Goal: Navigation & Orientation: Find specific page/section

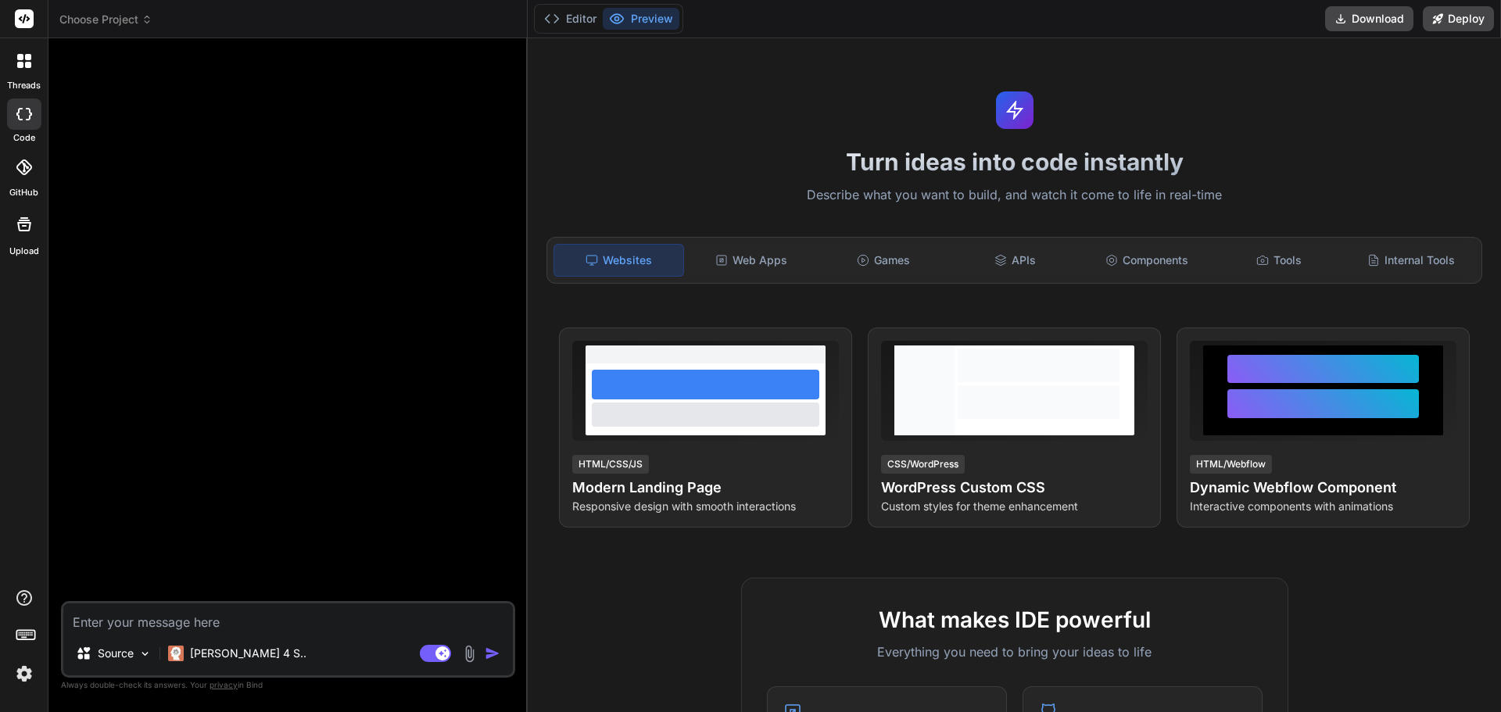
scroll to position [758, 0]
click at [764, 263] on div "Web Apps" at bounding box center [751, 260] width 129 height 33
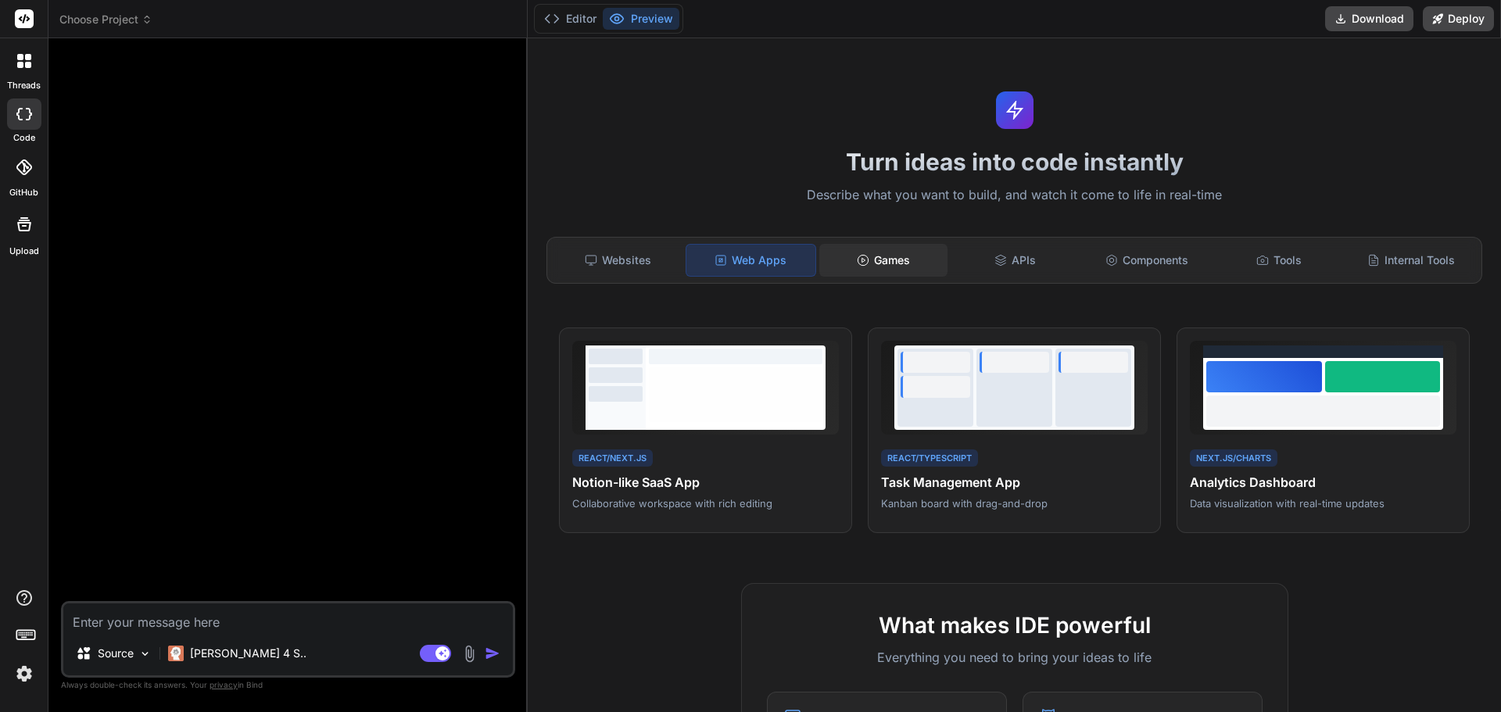
click at [908, 265] on div "Games" at bounding box center [883, 260] width 129 height 33
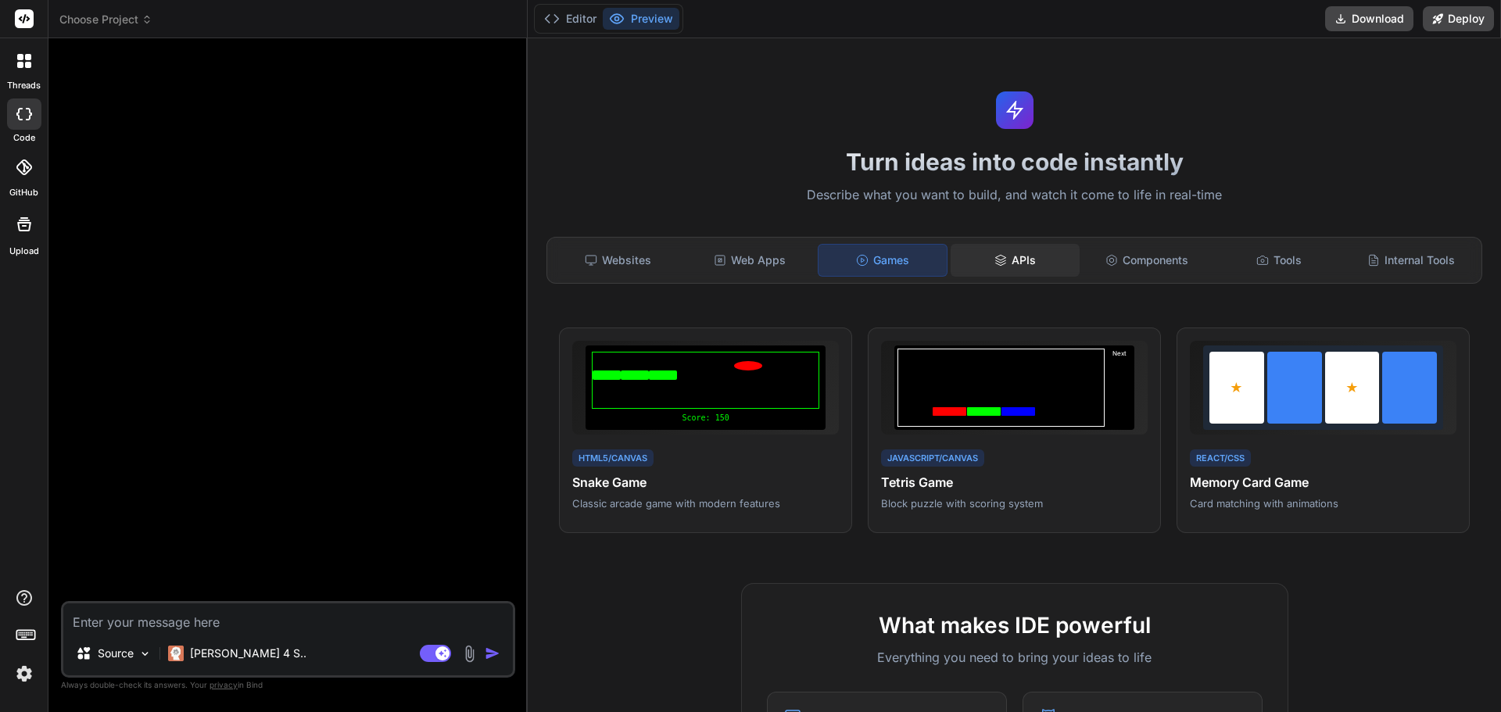
click at [1002, 263] on div "APIs" at bounding box center [1015, 260] width 129 height 33
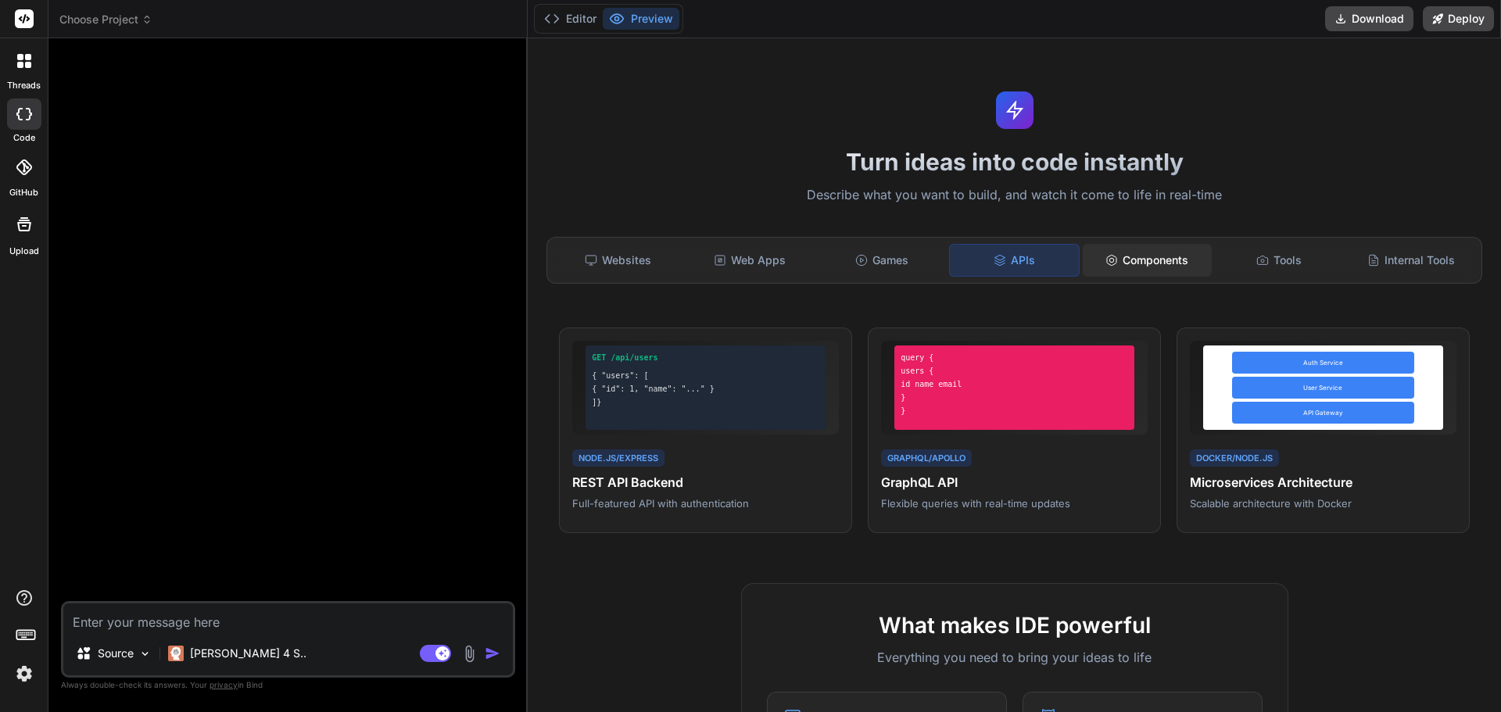
click at [1126, 263] on div "Components" at bounding box center [1147, 260] width 129 height 33
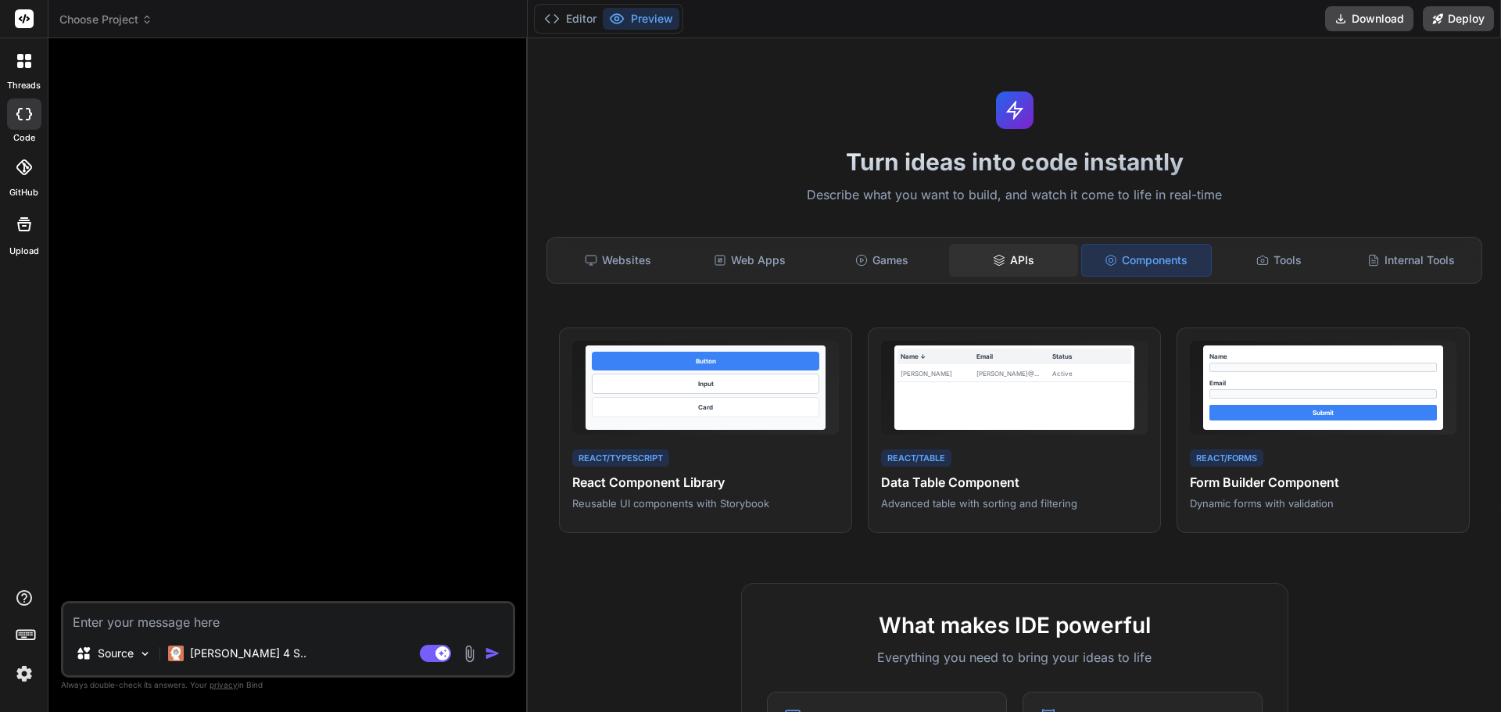
click at [983, 264] on div "APIs" at bounding box center [1013, 260] width 129 height 33
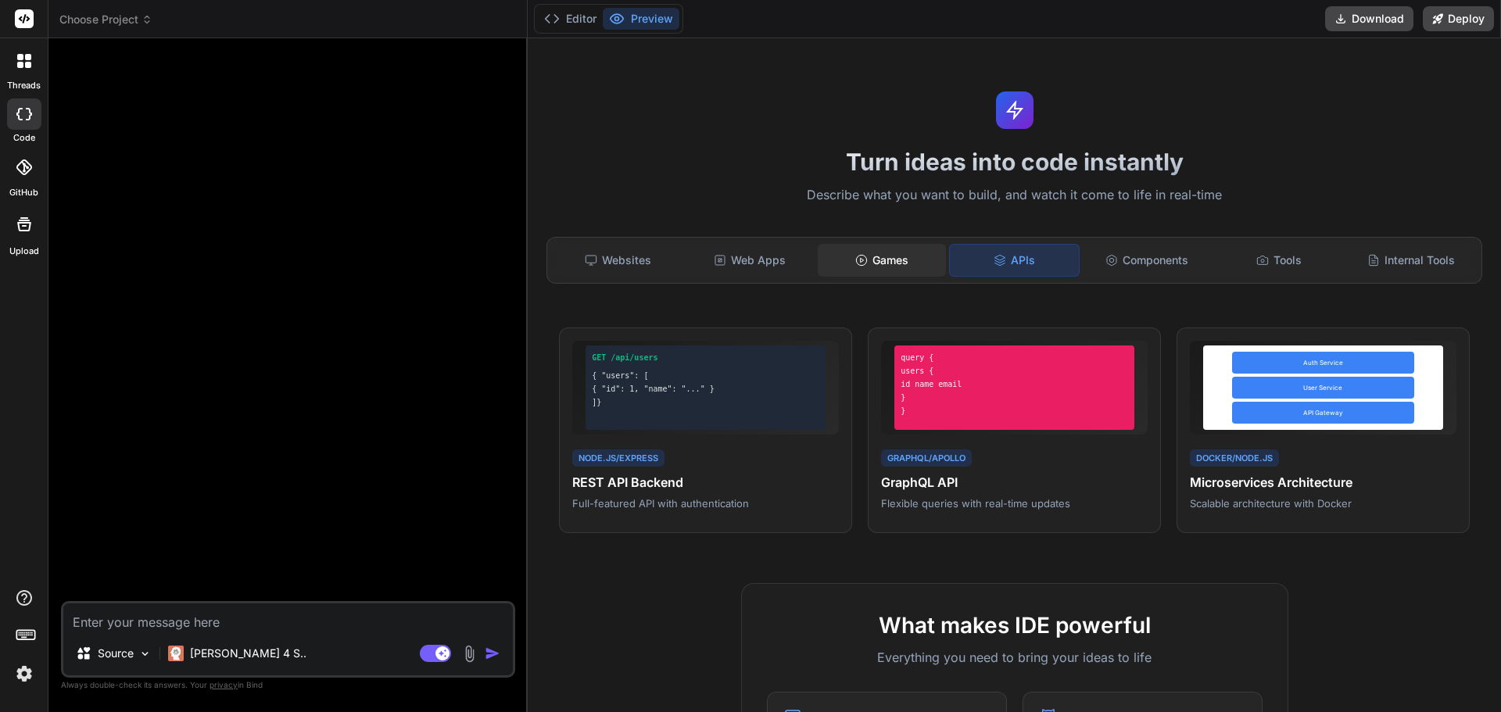
click at [855, 264] on icon at bounding box center [861, 260] width 13 height 13
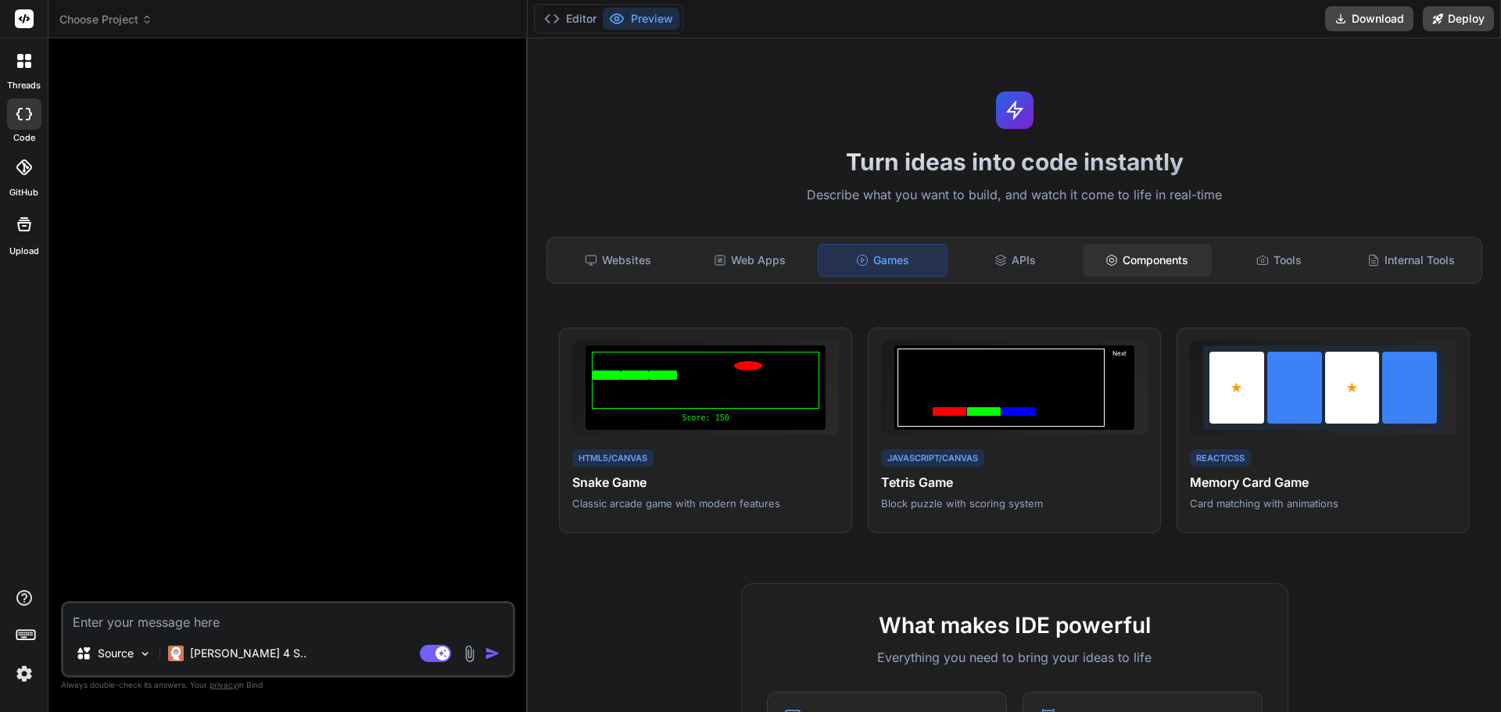
click at [1158, 266] on div "Components" at bounding box center [1147, 260] width 129 height 33
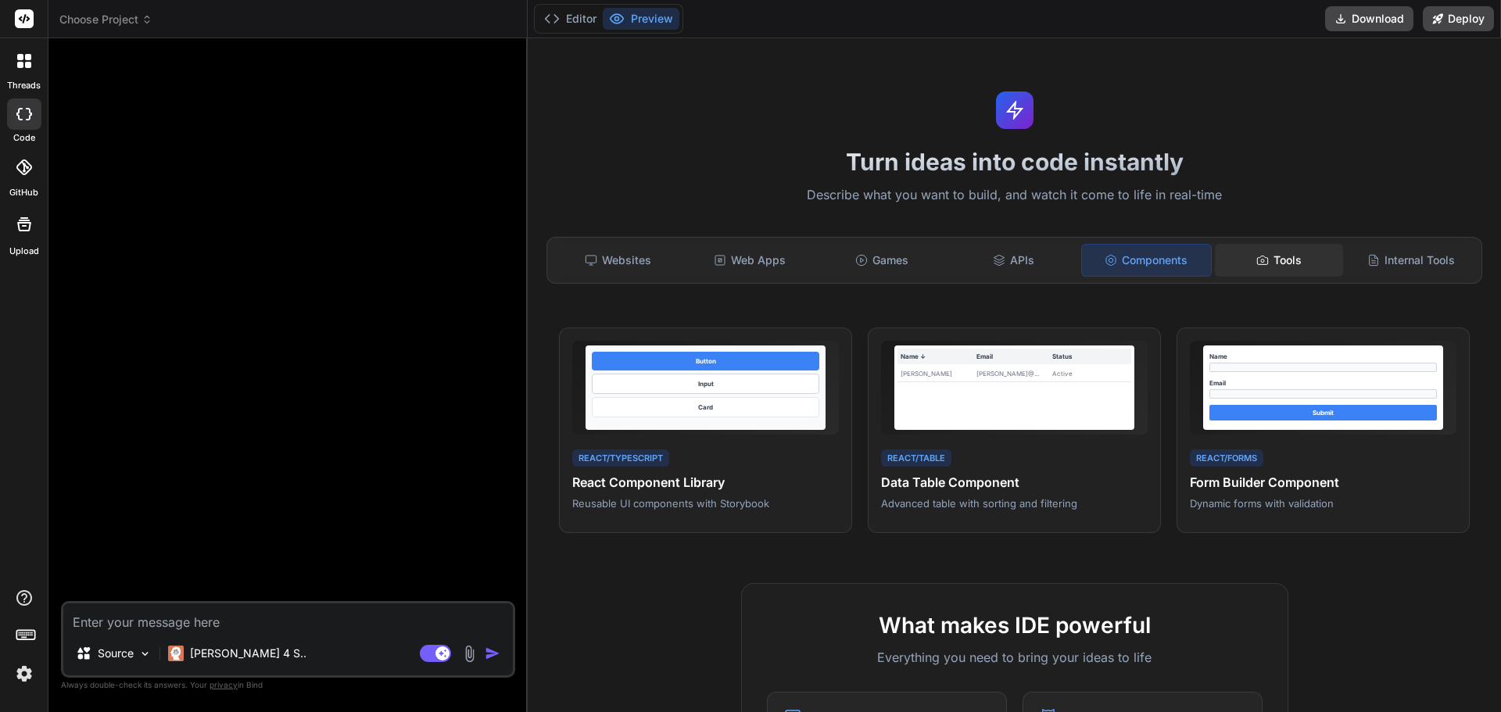
click at [1274, 260] on div "Tools" at bounding box center [1279, 260] width 129 height 33
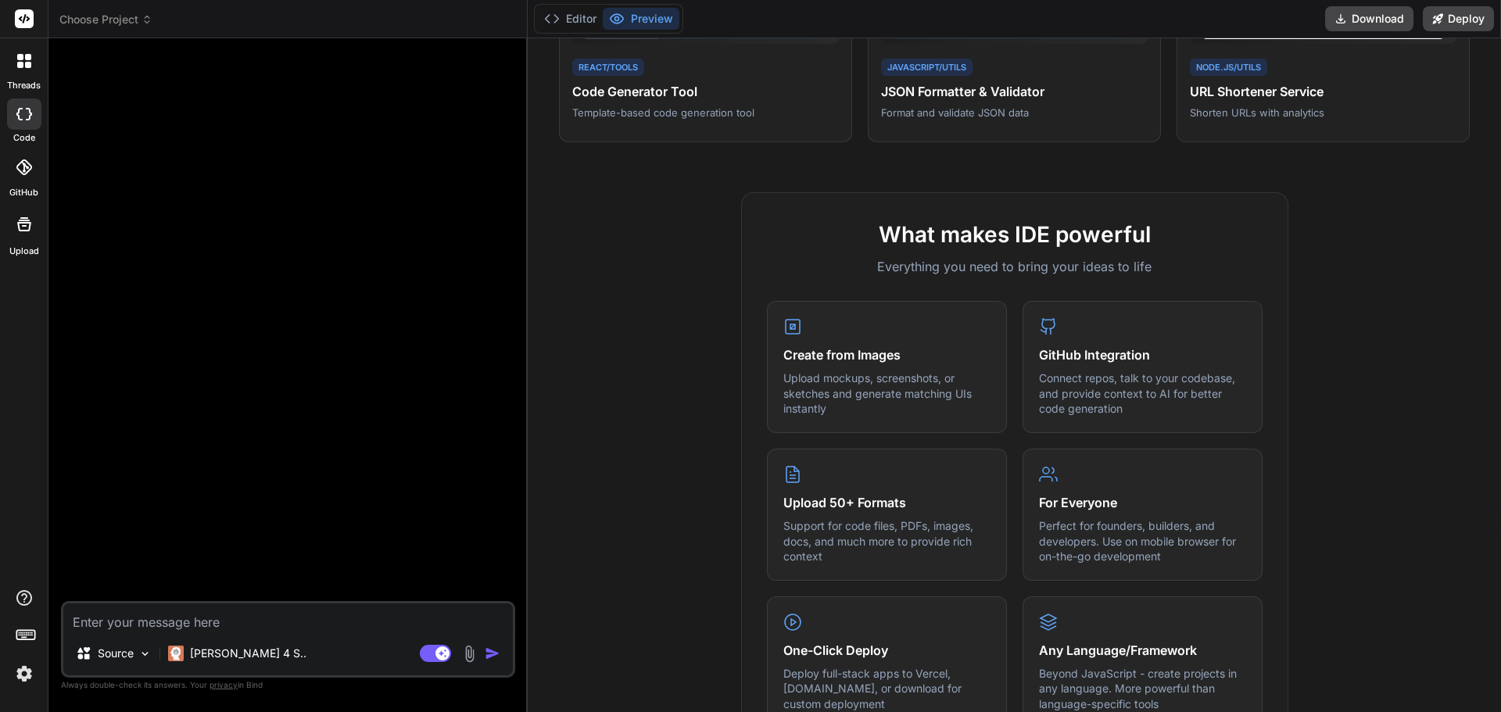
scroll to position [0, 0]
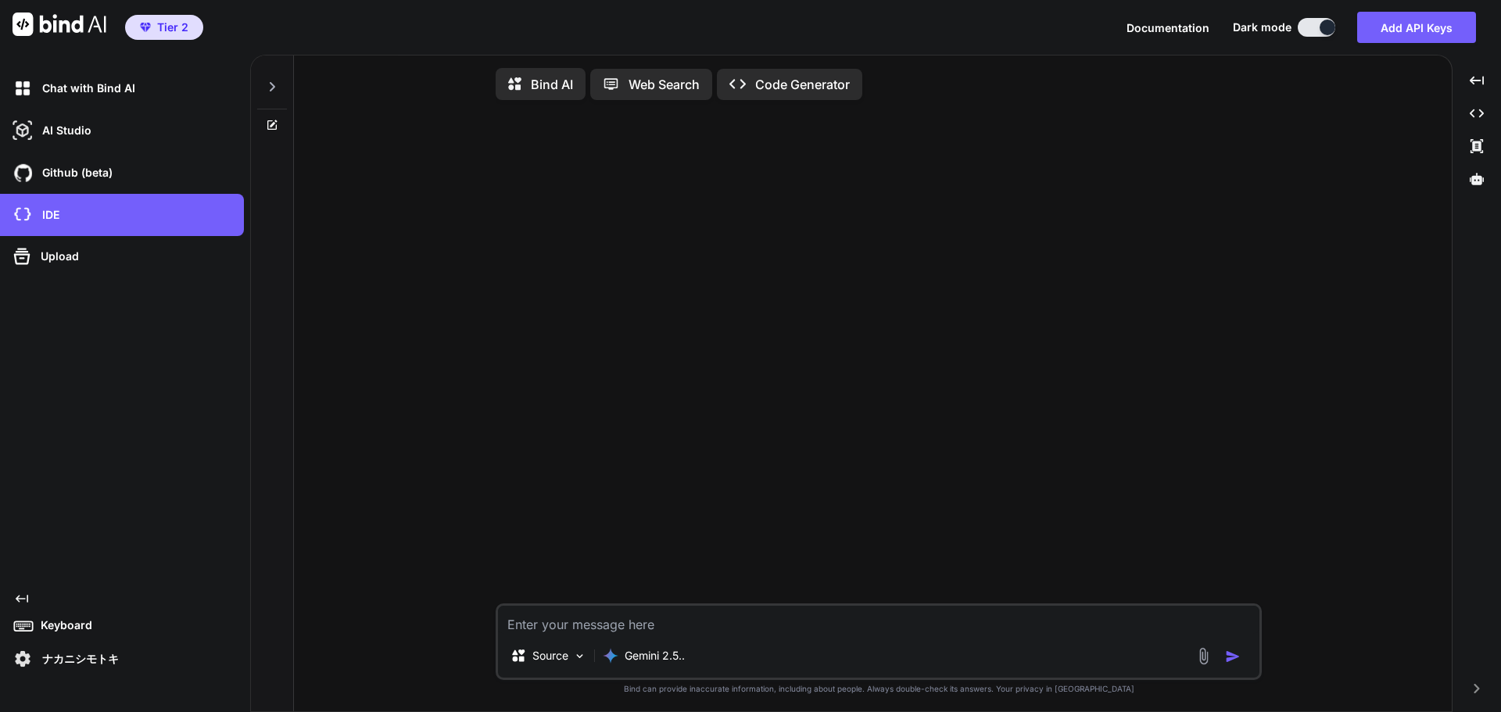
click at [82, 652] on p "ナカニシモトキ" at bounding box center [77, 659] width 83 height 16
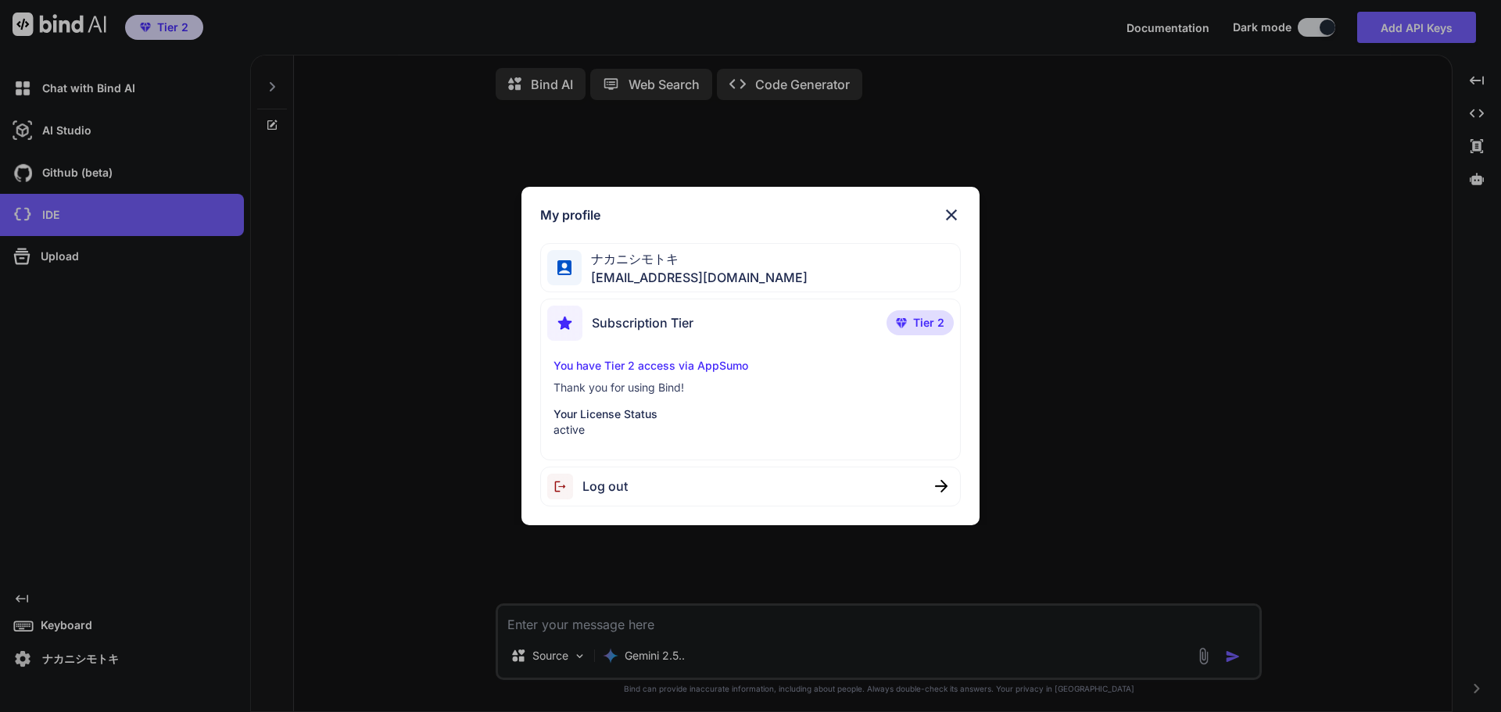
click at [625, 382] on p "Thank you for using Bind!" at bounding box center [751, 388] width 395 height 16
click at [661, 333] on div "Subscription Tier" at bounding box center [620, 323] width 146 height 35
click at [667, 319] on span "Subscription Tier" at bounding box center [643, 323] width 102 height 19
click at [579, 277] on div at bounding box center [564, 267] width 35 height 35
click at [600, 273] on span "[EMAIL_ADDRESS][DOMAIN_NAME]" at bounding box center [695, 277] width 226 height 19
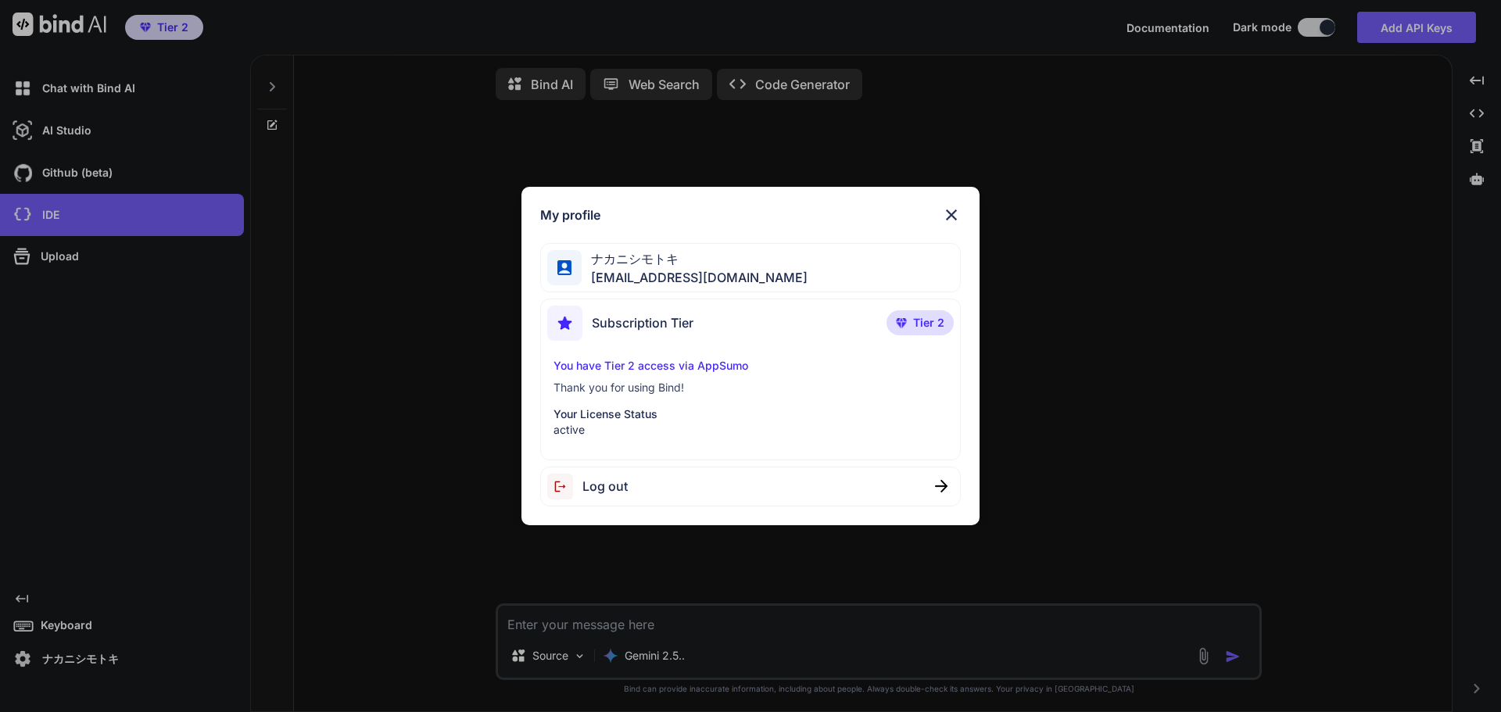
drag, startPoint x: 663, startPoint y: 272, endPoint x: 673, endPoint y: 272, distance: 10.2
click at [664, 271] on span "[EMAIL_ADDRESS][DOMAIN_NAME]" at bounding box center [695, 277] width 226 height 19
click at [675, 274] on span "[EMAIL_ADDRESS][DOMAIN_NAME]" at bounding box center [695, 277] width 226 height 19
click at [953, 215] on img at bounding box center [951, 215] width 19 height 19
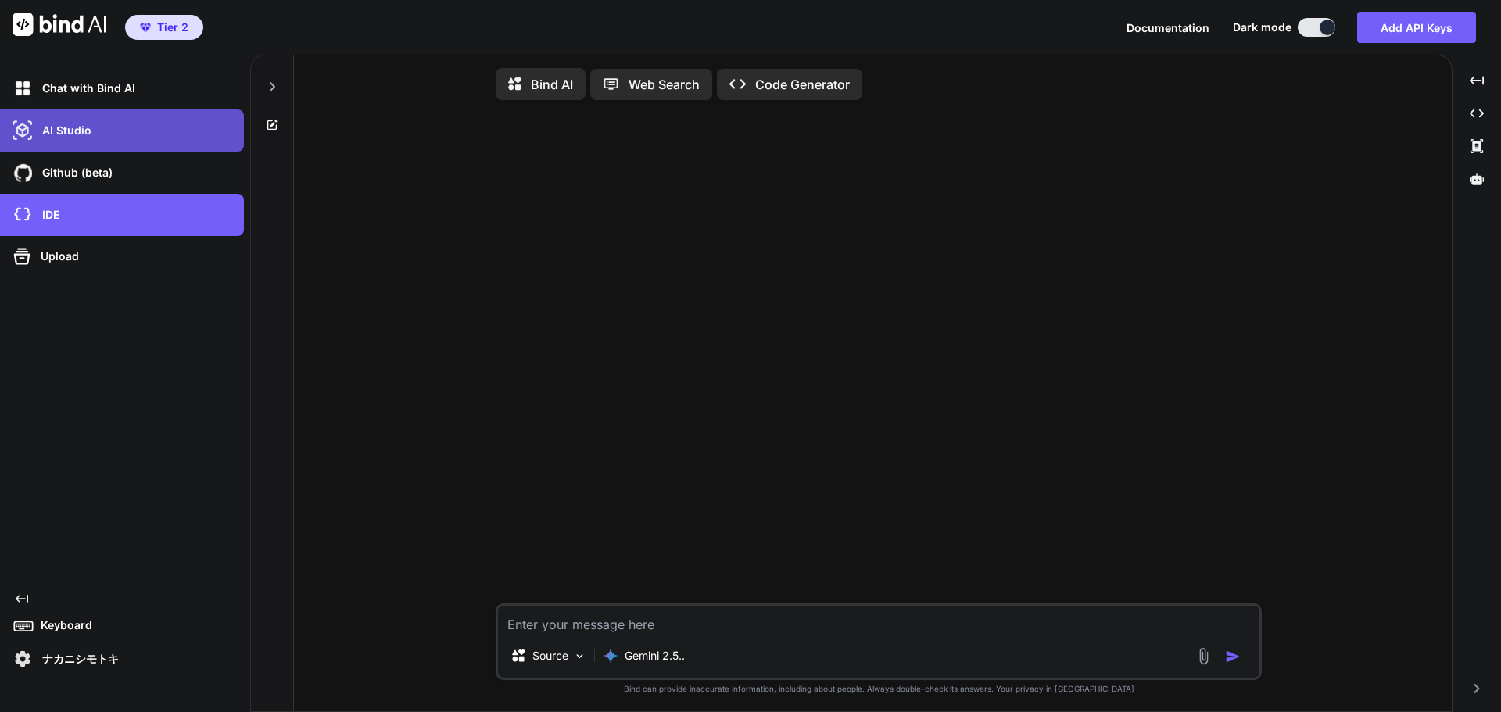
click at [138, 133] on div "AI Studio" at bounding box center [126, 130] width 235 height 27
